Goal: Information Seeking & Learning: Learn about a topic

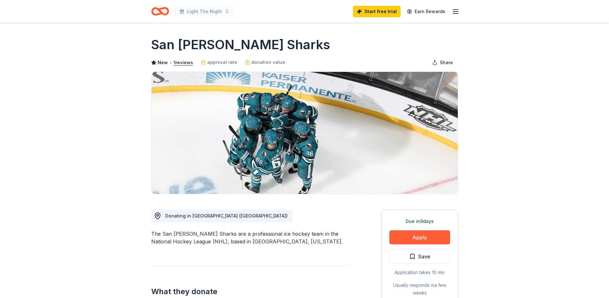
scroll to position [64, 0]
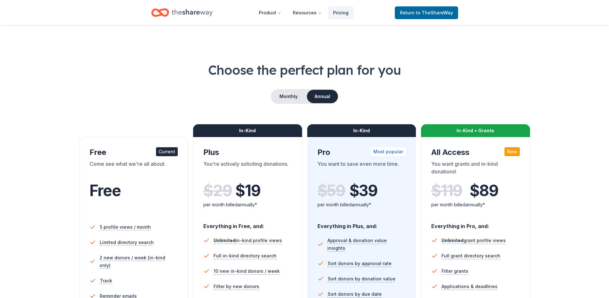
scroll to position [142, 0]
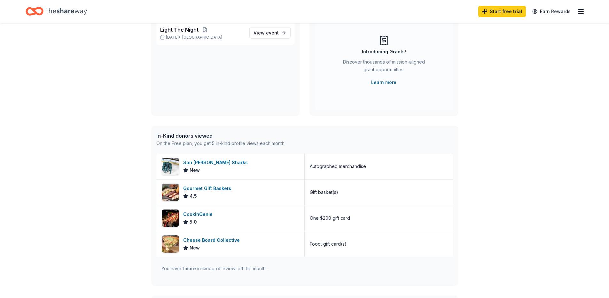
scroll to position [70, 0]
